Goal: Find contact information: Find contact information

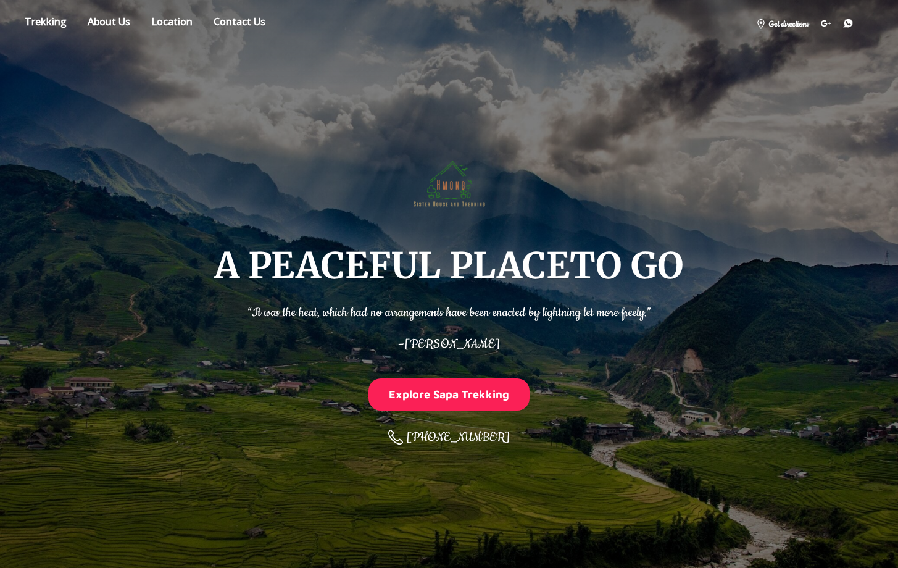
click at [444, 435] on div "[PHONE_NUMBER]" at bounding box center [449, 436] width 134 height 27
copy span "84 965659620"
click at [228, 23] on link "Contact us" at bounding box center [239, 24] width 70 height 22
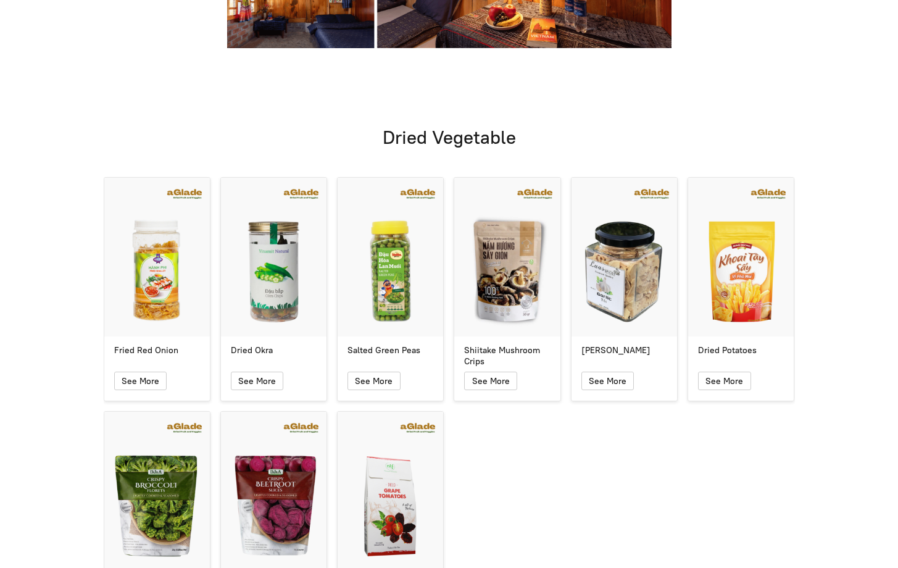
scroll to position [7542, 0]
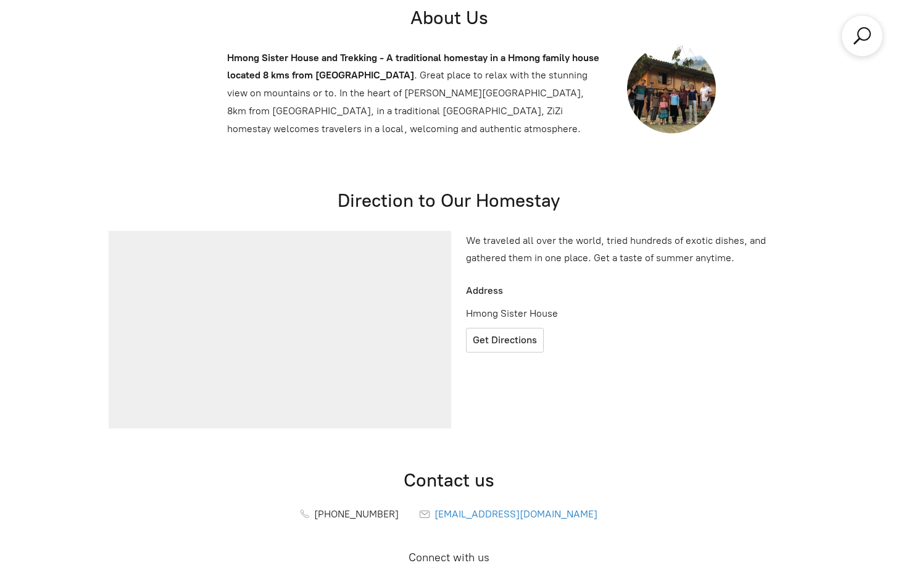
copy div "[PHONE_NUMBER]"
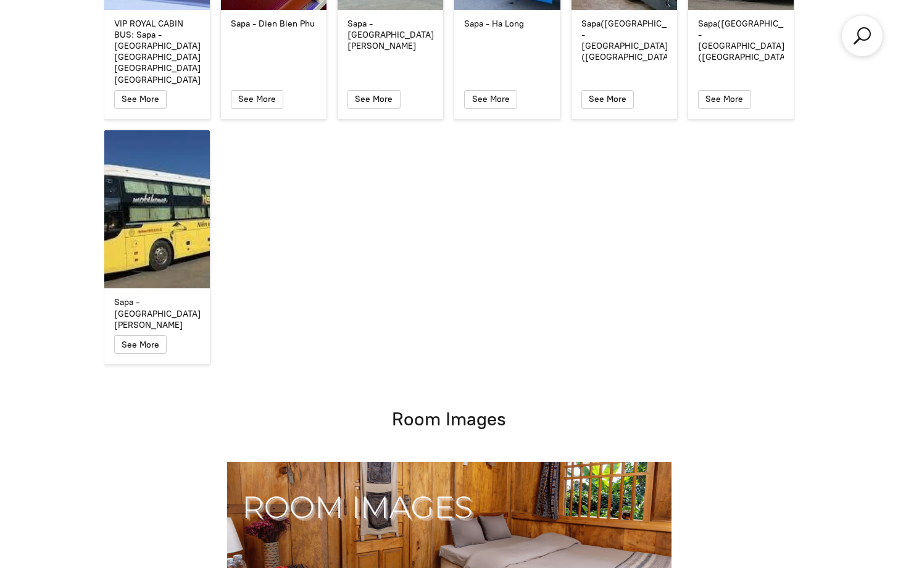
scroll to position [5684, 0]
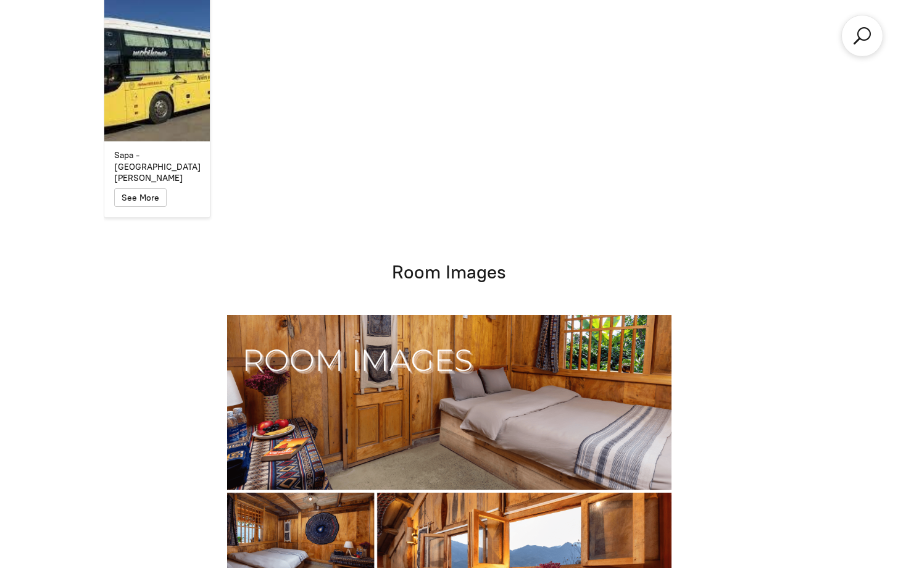
scroll to position [5828, 0]
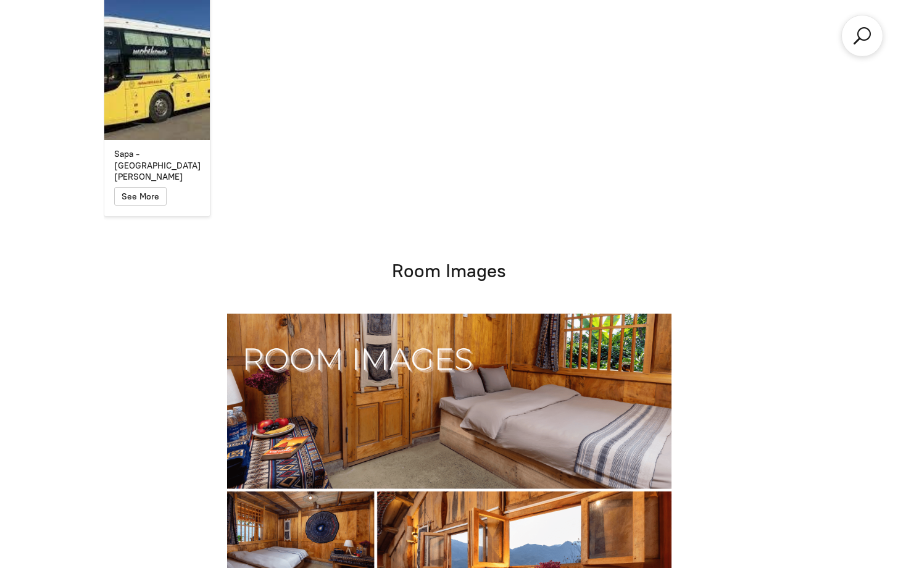
click at [462, 483] on img at bounding box center [449, 490] width 444 height 355
click at [276, 469] on img at bounding box center [449, 490] width 444 height 355
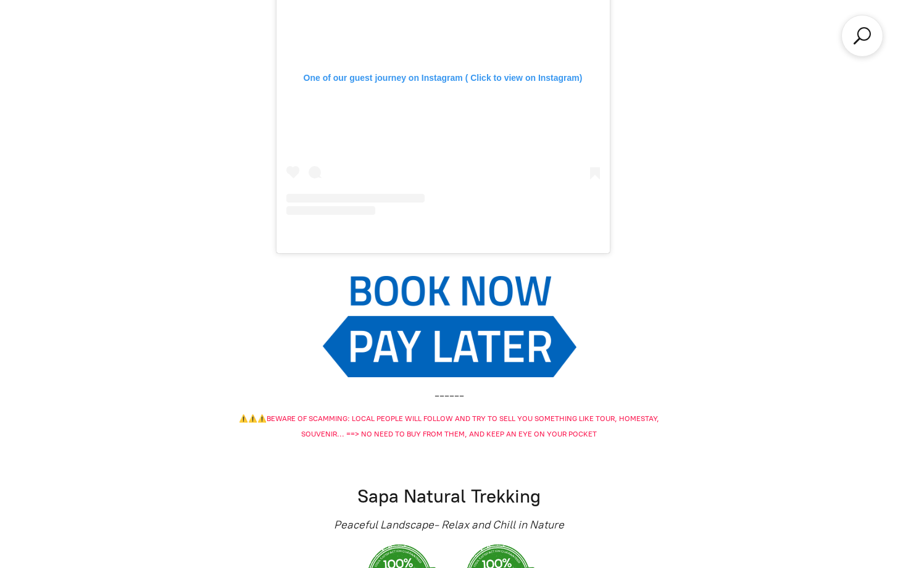
scroll to position [1677, 0]
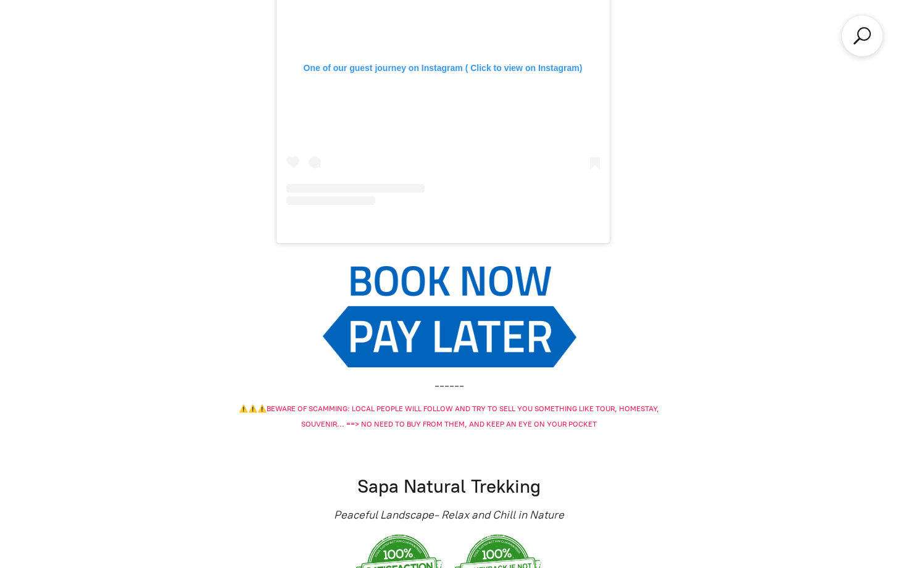
click at [381, 265] on img at bounding box center [449, 316] width 254 height 102
click at [407, 406] on span "BEWARE OF SCAMMING: LOCAL PEOPLE WILL FOLLOW AND TRY TO SELL YOU SOMETHING LIKE…" at bounding box center [463, 416] width 392 height 24
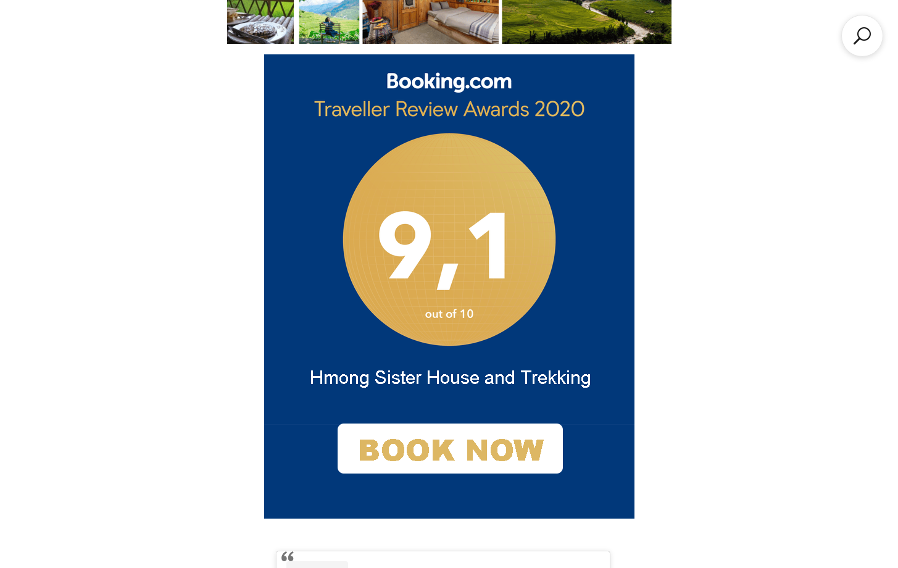
scroll to position [991, 0]
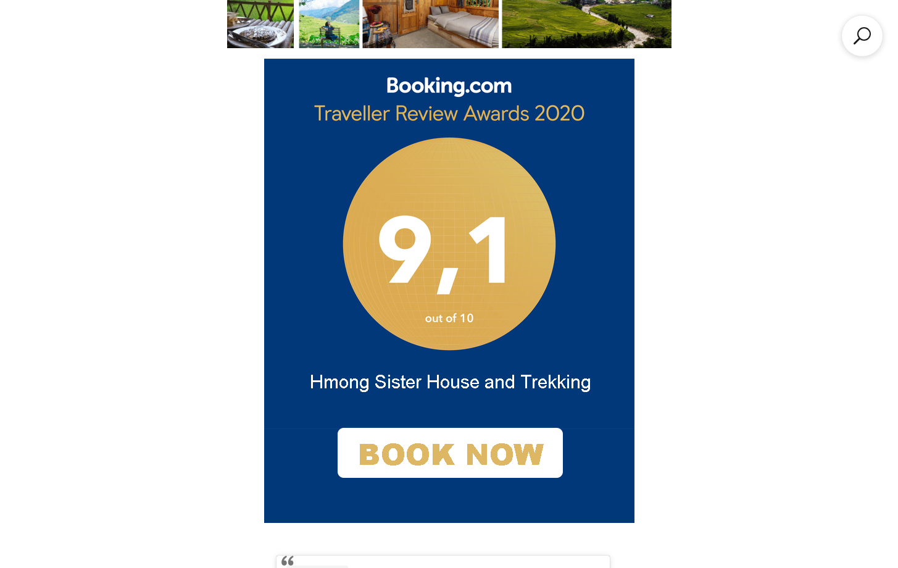
click at [409, 413] on img at bounding box center [449, 291] width 370 height 464
